Goal: Task Accomplishment & Management: Manage account settings

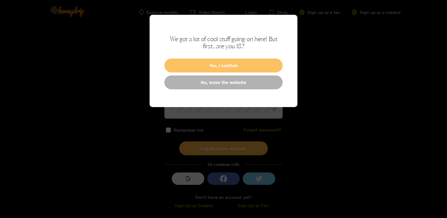
click at [221, 62] on button "Yes, I confirm" at bounding box center [223, 66] width 118 height 14
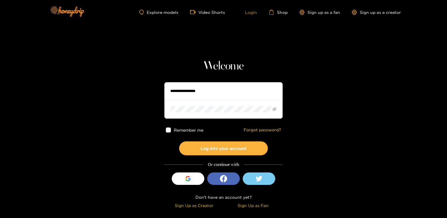
click at [247, 14] on link "Login" at bounding box center [247, 11] width 20 height 5
click at [203, 92] on input "text" at bounding box center [223, 91] width 118 height 18
type input "**********"
click at [179, 141] on button "Log into your account" at bounding box center [223, 148] width 89 height 14
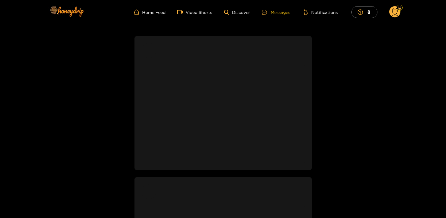
click at [275, 12] on div "Messages" at bounding box center [276, 12] width 28 height 7
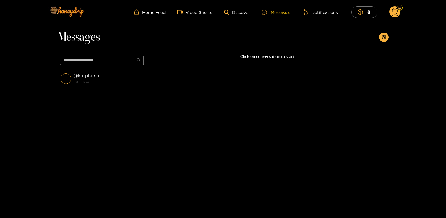
click at [274, 13] on div "Messages" at bounding box center [276, 12] width 28 height 7
click at [393, 14] on circle at bounding box center [395, 11] width 11 height 11
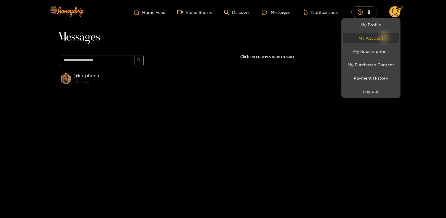
click at [381, 40] on link "My Account" at bounding box center [371, 38] width 56 height 10
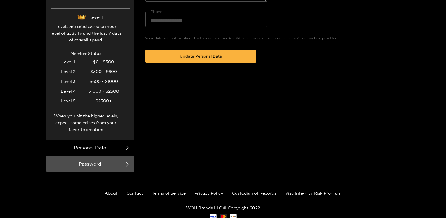
scroll to position [156, 0]
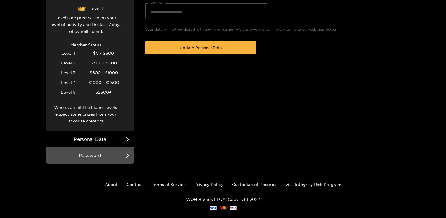
click at [112, 154] on div at bounding box center [223, 109] width 446 height 218
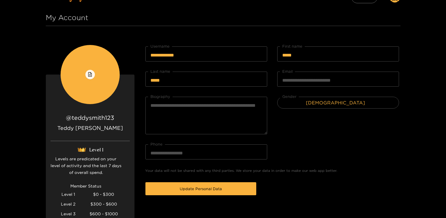
scroll to position [0, 0]
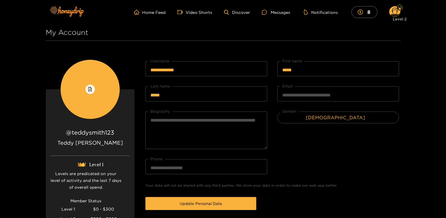
click at [398, 9] on div at bounding box center [400, 8] width 6 height 6
click at [393, 13] on div "Level 2" at bounding box center [400, 18] width 19 height 12
click at [382, 16] on ul "Home Feed Video Shorts Discover Messages Notifications 8" at bounding box center [267, 12] width 267 height 12
click at [386, 12] on ul "Home Feed Video Shorts Discover Messages Notifications 8" at bounding box center [267, 12] width 267 height 12
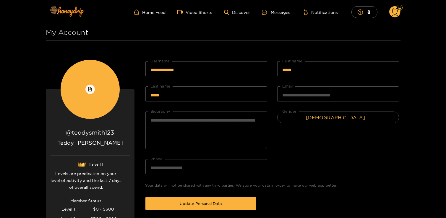
click at [395, 12] on circle at bounding box center [395, 11] width 11 height 11
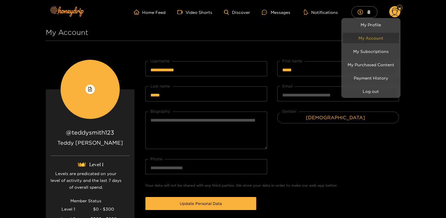
click at [388, 39] on link "My Account" at bounding box center [371, 38] width 56 height 10
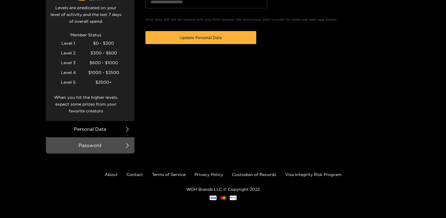
click at [109, 136] on div at bounding box center [223, 109] width 446 height 218
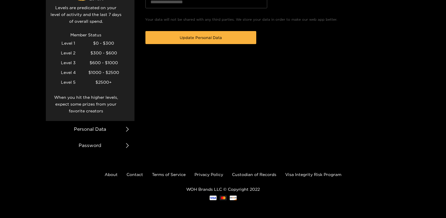
click at [106, 141] on li "Password" at bounding box center [90, 145] width 89 height 16
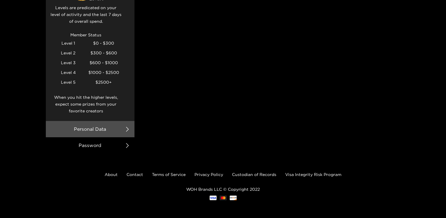
click at [103, 143] on li "Password" at bounding box center [90, 145] width 89 height 16
click at [125, 144] on li "Password" at bounding box center [90, 145] width 89 height 16
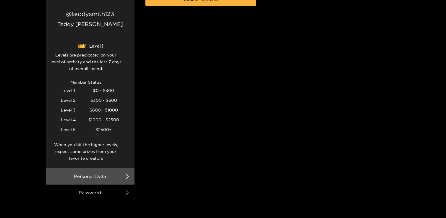
scroll to position [0, 0]
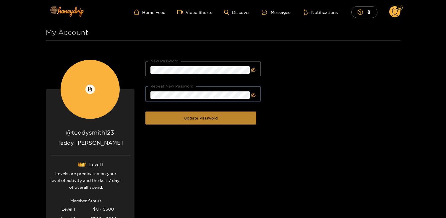
click at [207, 117] on span "Update Password" at bounding box center [201, 118] width 34 height 6
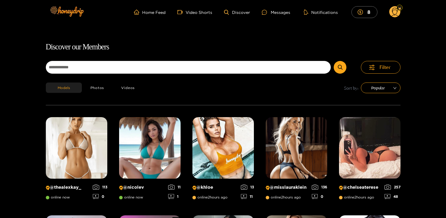
click at [395, 12] on circle at bounding box center [395, 11] width 11 height 11
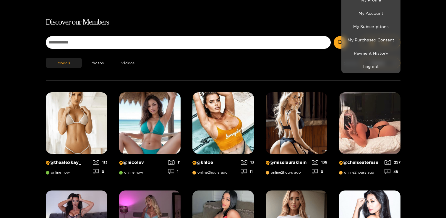
scroll to position [38, 0]
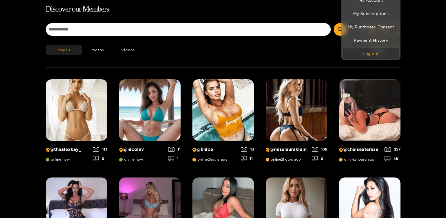
click at [376, 52] on button "Log out" at bounding box center [371, 53] width 56 height 10
